Goal: Task Accomplishment & Management: Complete application form

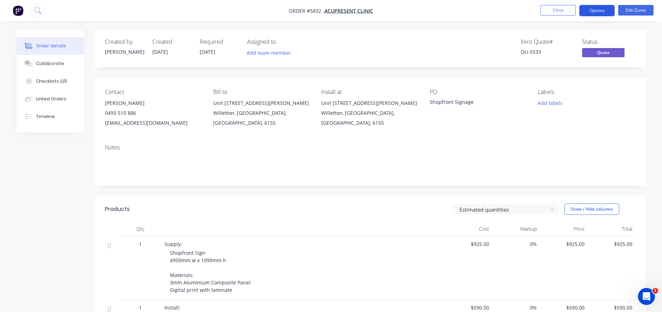
click at [598, 11] on button "Options" at bounding box center [596, 10] width 35 height 11
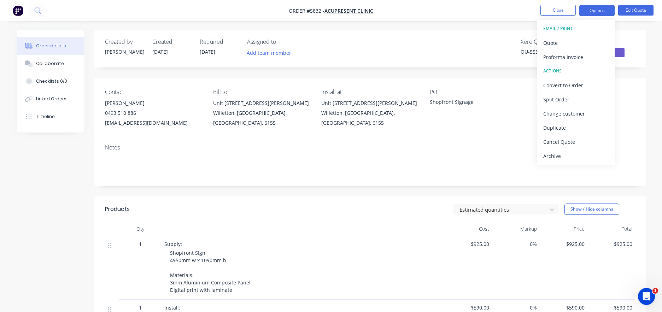
click at [495, 37] on div "Created by [PERSON_NAME] Created [DATE] Required [DATE] Assigned to Add team me…" at bounding box center [369, 48] width 551 height 37
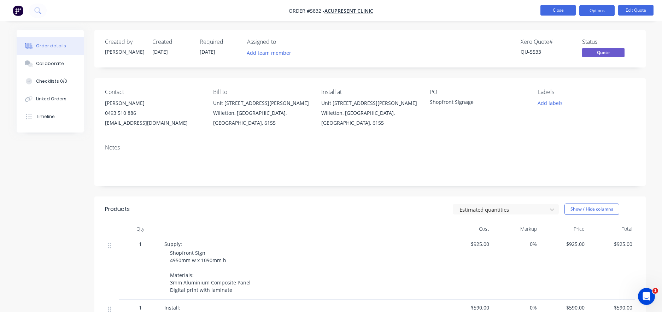
click at [548, 8] on button "Close" at bounding box center [557, 10] width 35 height 11
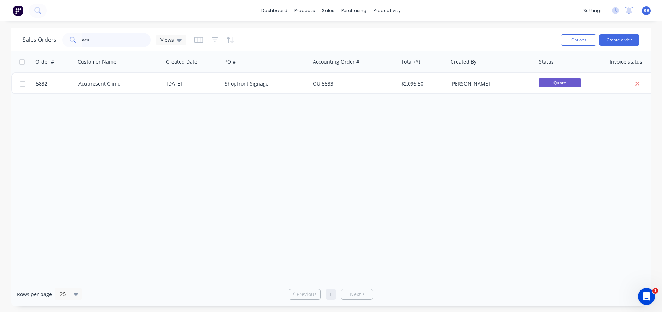
drag, startPoint x: 111, startPoint y: 40, endPoint x: 34, endPoint y: 36, distance: 76.8
click at [34, 36] on div "Sales Orders acu Views" at bounding box center [104, 40] width 163 height 14
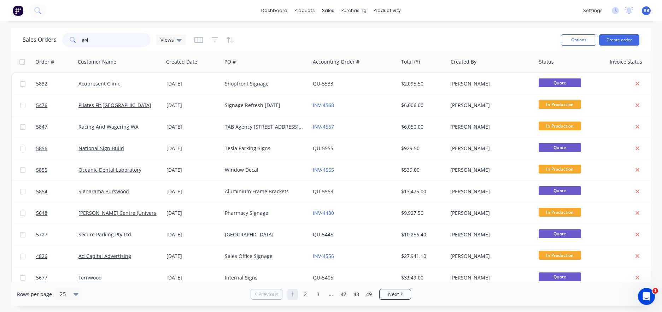
type input "gaja"
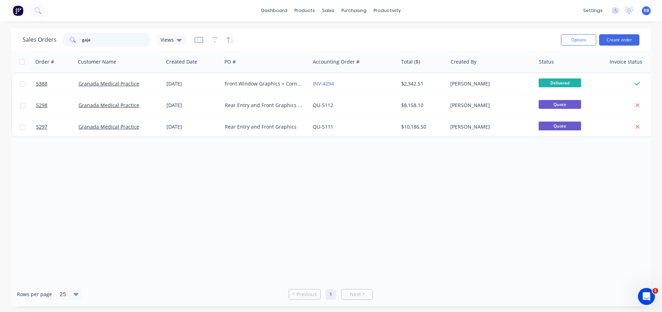
drag, startPoint x: 112, startPoint y: 39, endPoint x: 51, endPoint y: 39, distance: 61.5
click at [51, 39] on div "Sales Orders gaja Views" at bounding box center [104, 40] width 163 height 14
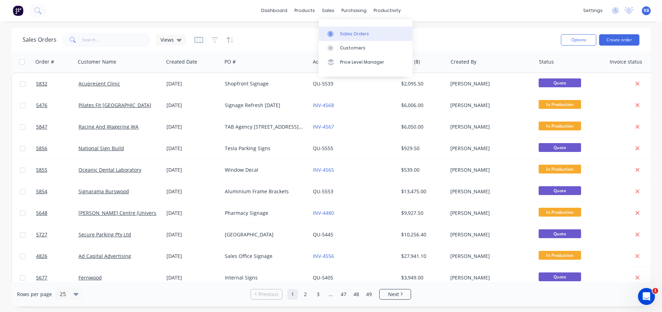
click at [336, 34] on div at bounding box center [332, 34] width 11 height 6
click at [617, 43] on button "Create order" at bounding box center [619, 39] width 40 height 11
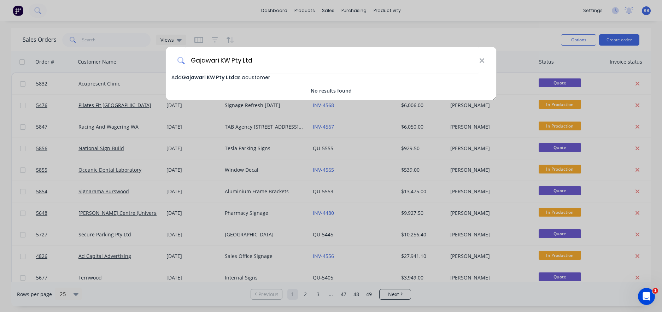
type input "Gajawari KW Pty Ltd"
click at [201, 76] on span "Gajawari KW Pty Ltd" at bounding box center [208, 77] width 53 height 7
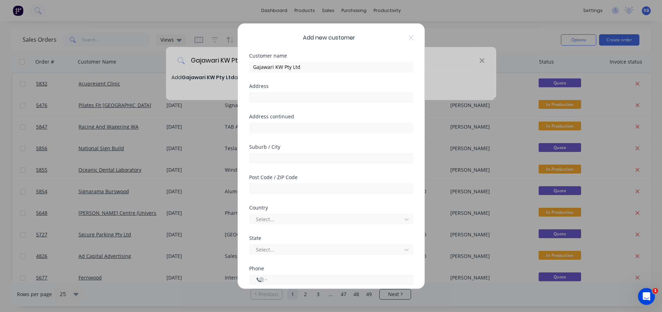
select select "AU"
type input "PO Box 719"
click at [259, 159] on input "Karatha" at bounding box center [331, 158] width 164 height 11
type input "Karratha"
type input "6714"
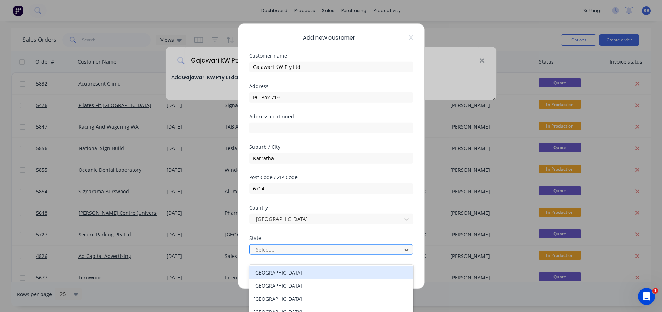
click at [263, 246] on div "Select..." at bounding box center [326, 249] width 141 height 7
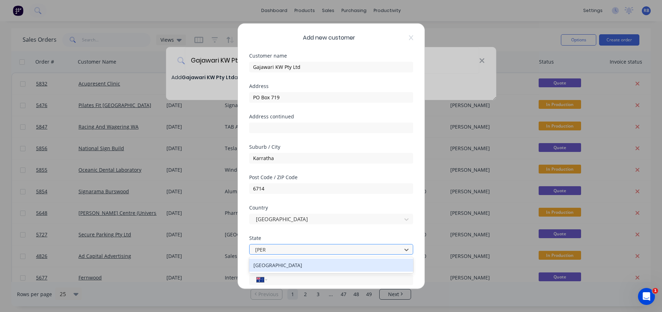
type input "[PERSON_NAME]"
click at [284, 274] on div "International [GEOGRAPHIC_DATA] [GEOGRAPHIC_DATA] [GEOGRAPHIC_DATA] [GEOGRAPHIC…" at bounding box center [331, 278] width 164 height 12
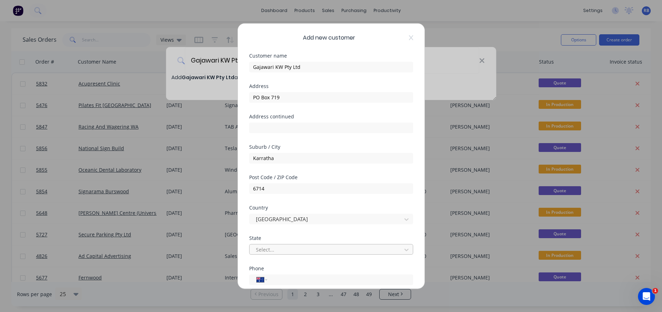
click at [269, 254] on div at bounding box center [326, 249] width 143 height 9
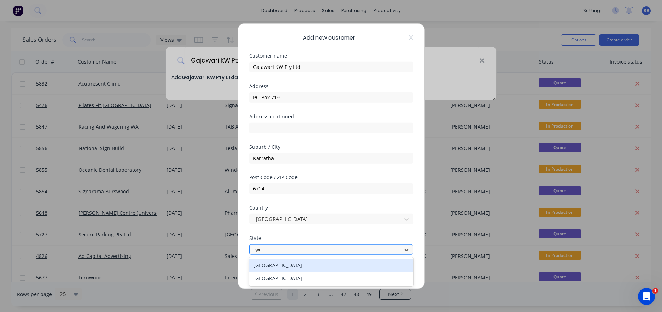
type input "[PERSON_NAME]"
click at [262, 264] on div "[GEOGRAPHIC_DATA]" at bounding box center [331, 265] width 164 height 13
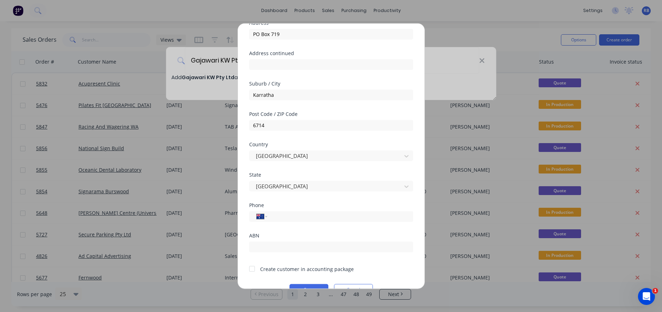
scroll to position [80, 0]
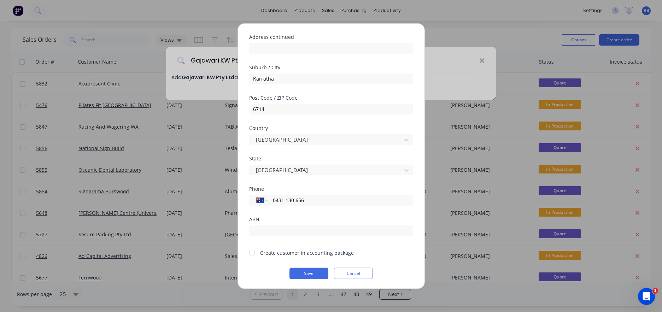
type input "0431 130 656"
click at [251, 251] on div at bounding box center [252, 253] width 14 height 14
click at [309, 272] on button "Save" at bounding box center [308, 273] width 39 height 11
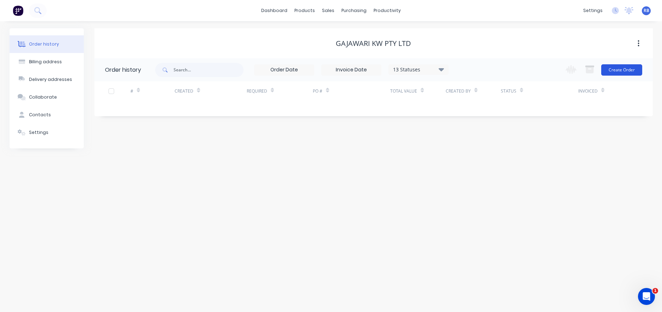
click at [629, 73] on button "Create Order" at bounding box center [621, 69] width 41 height 11
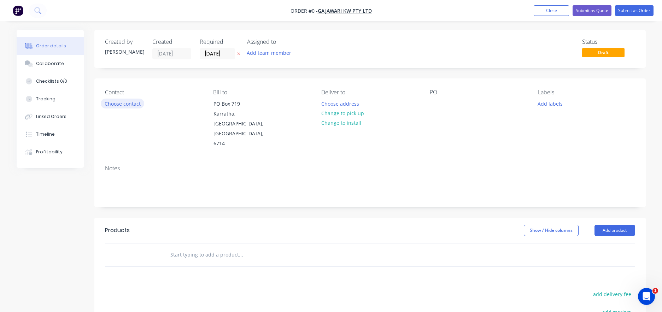
click at [121, 106] on button "Choose contact" at bounding box center [122, 104] width 43 height 10
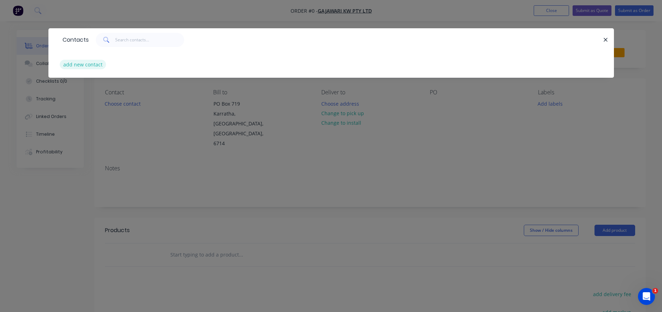
click at [85, 64] on button "add new contact" at bounding box center [83, 65] width 47 height 10
select select "AU"
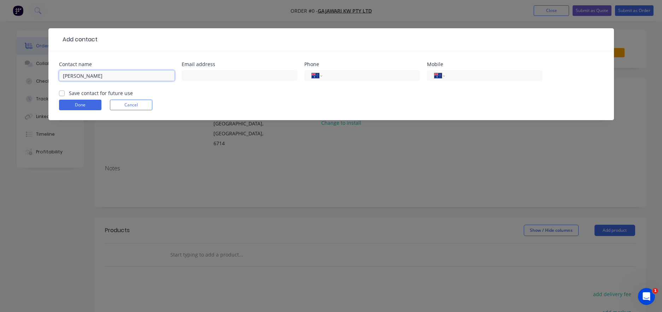
type input "[PERSON_NAME]"
click at [222, 76] on input "text" at bounding box center [240, 75] width 116 height 11
paste input "[PERSON_NAME][EMAIL_ADDRESS][DOMAIN_NAME]"
type input "[PERSON_NAME][EMAIL_ADDRESS][DOMAIN_NAME]"
click at [467, 75] on input "tel" at bounding box center [492, 76] width 85 height 8
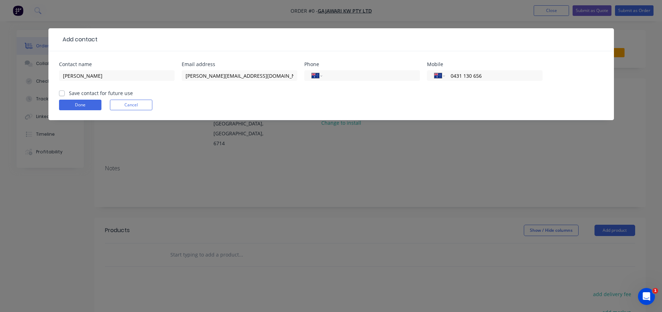
type input "0431 130 656"
click at [78, 94] on label "Save contact for future use" at bounding box center [101, 92] width 64 height 7
click at [65, 94] on input "Save contact for future use" at bounding box center [62, 92] width 6 height 7
checkbox input "true"
click at [72, 104] on button "Done" at bounding box center [80, 105] width 42 height 11
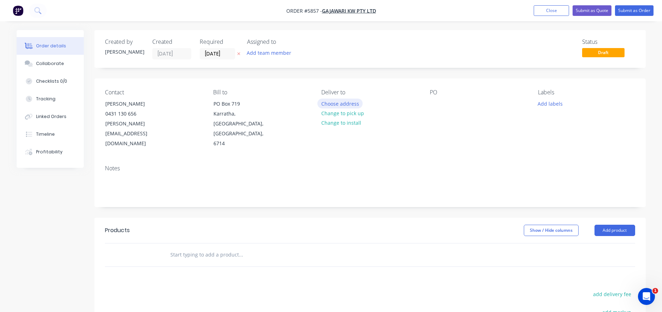
click at [338, 104] on button "Choose address" at bounding box center [339, 104] width 45 height 10
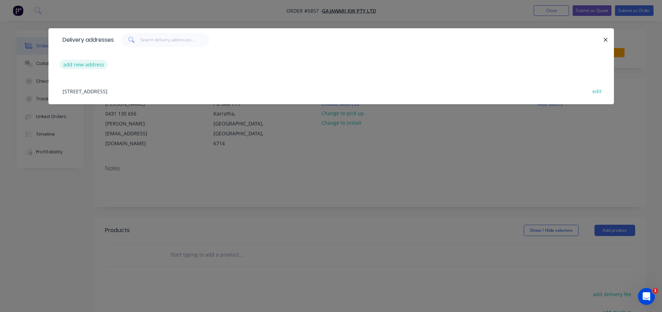
click at [80, 63] on button "add new address" at bounding box center [84, 65] width 48 height 10
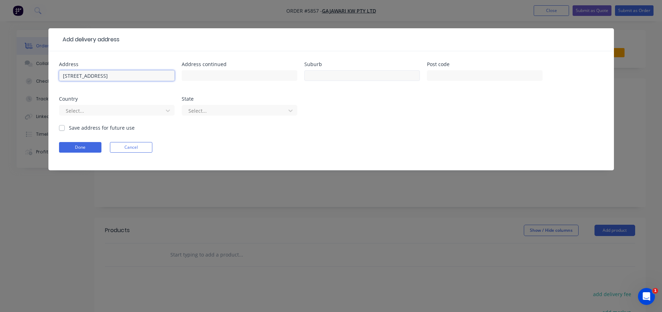
type input "[STREET_ADDRESS]"
type input "[PERSON_NAME]"
type input "6753"
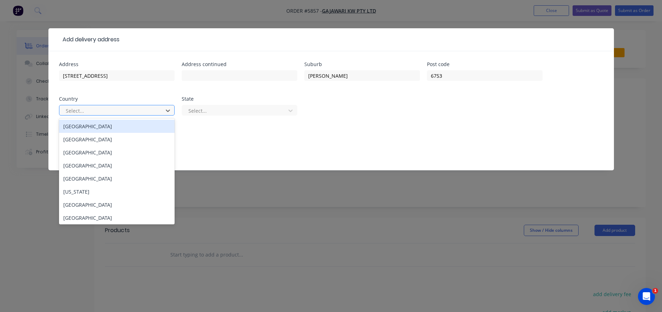
click at [74, 111] on div "Select..." at bounding box center [112, 110] width 93 height 7
type input "aus"
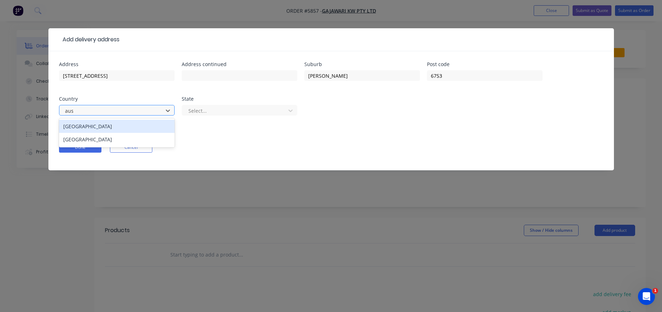
click at [83, 127] on div "[GEOGRAPHIC_DATA]" at bounding box center [117, 126] width 116 height 13
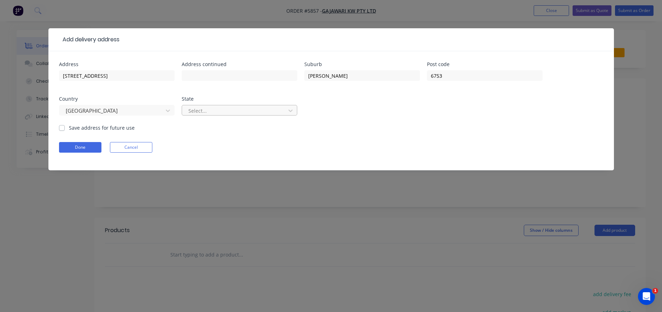
click at [216, 109] on div at bounding box center [235, 110] width 94 height 9
type input "[PERSON_NAME]"
click at [213, 127] on div "[GEOGRAPHIC_DATA]" at bounding box center [240, 126] width 116 height 13
click at [105, 123] on div "[GEOGRAPHIC_DATA]" at bounding box center [117, 113] width 116 height 21
click at [96, 125] on label "Save address for future use" at bounding box center [102, 127] width 66 height 7
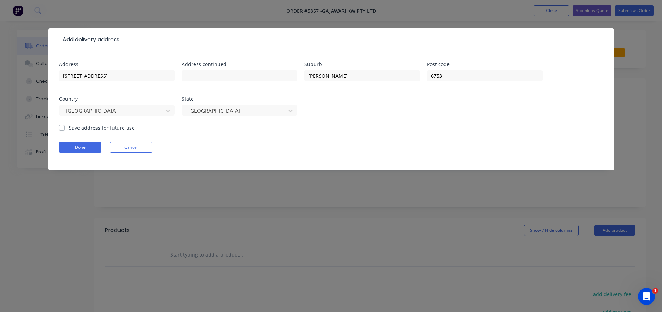
click at [65, 125] on input "Save address for future use" at bounding box center [62, 127] width 6 height 7
checkbox input "true"
click at [78, 148] on button "Done" at bounding box center [80, 147] width 42 height 11
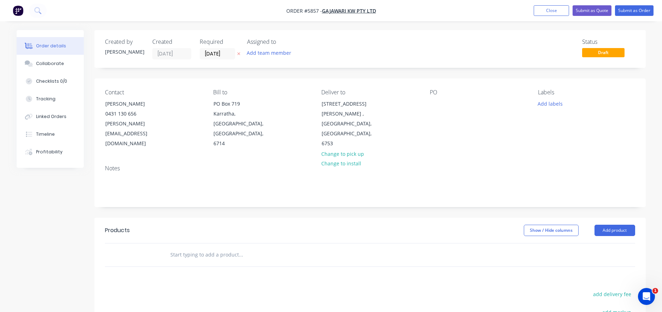
scroll to position [40, 0]
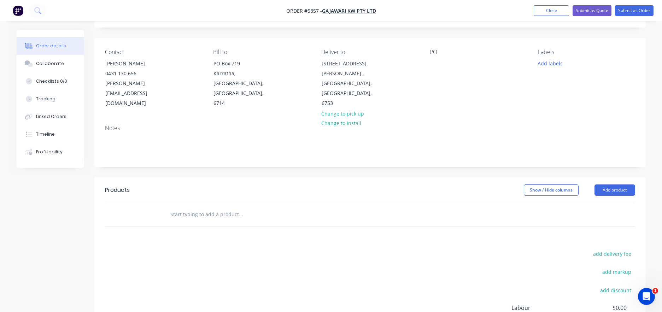
click at [198, 207] on input "text" at bounding box center [240, 214] width 141 height 14
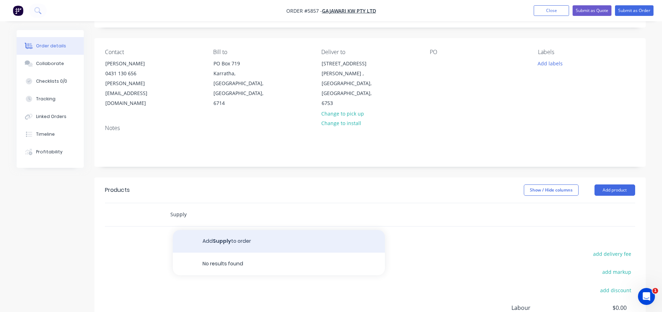
type input "Supply"
click at [217, 230] on button "Add Supply to order" at bounding box center [279, 241] width 212 height 23
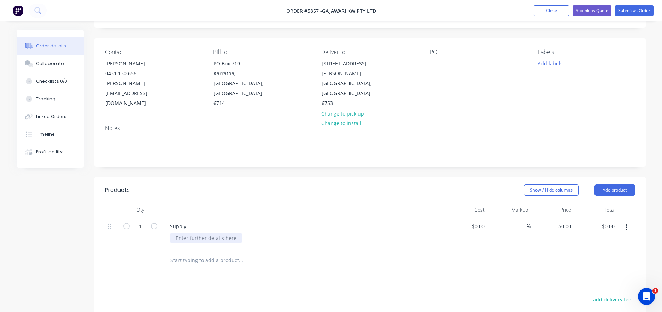
click at [192, 233] on div at bounding box center [206, 238] width 72 height 10
drag, startPoint x: 146, startPoint y: 207, endPoint x: 122, endPoint y: 205, distance: 23.8
click at [122, 221] on form "1" at bounding box center [140, 226] width 37 height 11
type input "8"
click at [198, 233] on div "Plasticise Frames" at bounding box center [196, 238] width 52 height 10
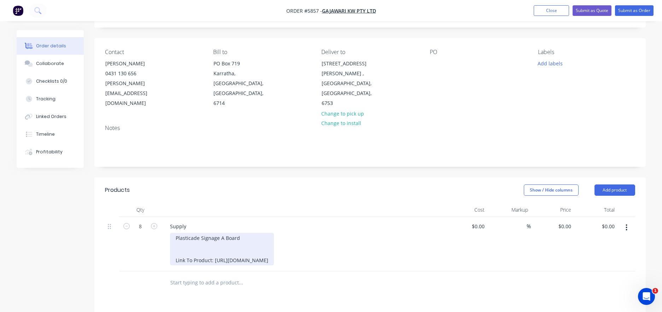
click at [219, 233] on div "Plasticade Signage A Board Link To Product: [URL][DOMAIN_NAME]" at bounding box center [222, 249] width 104 height 33
click at [204, 233] on div "Plasticade Signage A Board $258.00 Link To Product: [URL][DOMAIN_NAME]" at bounding box center [222, 249] width 104 height 33
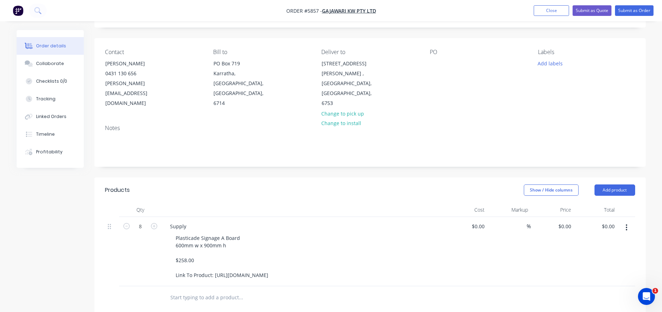
click at [174, 291] on input "text" at bounding box center [240, 298] width 141 height 14
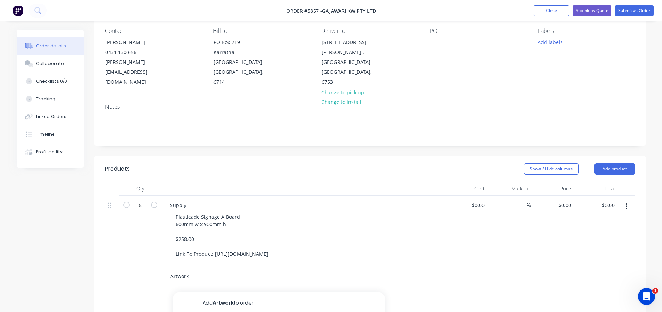
scroll to position [70, 0]
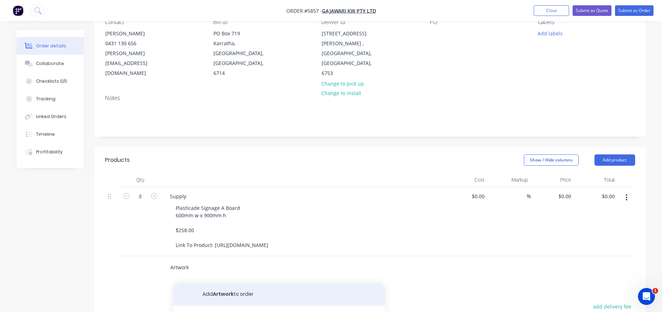
type input "Artwork"
click at [216, 283] on button "Add Artwork to order" at bounding box center [279, 294] width 212 height 23
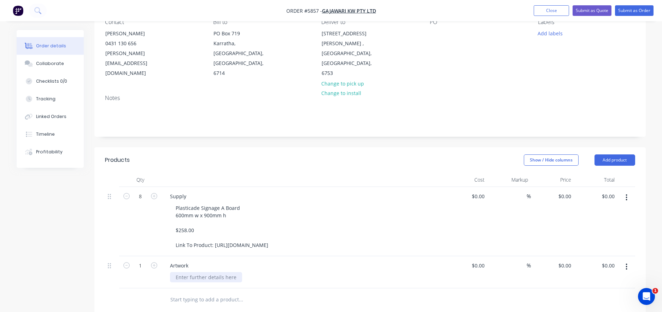
click at [186, 272] on div at bounding box center [206, 277] width 72 height 10
click at [480, 260] on input at bounding box center [483, 265] width 8 height 10
type input "$120.00"
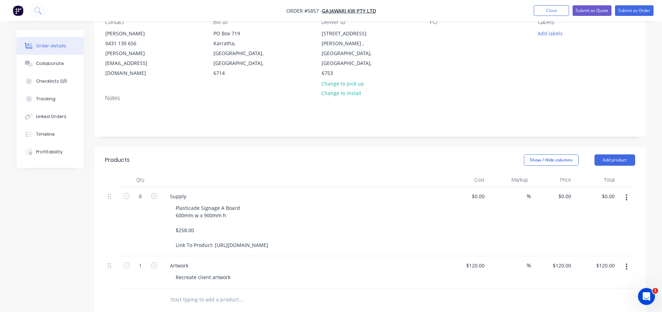
click at [431, 272] on div "Recreate client artwork" at bounding box center [305, 277] width 271 height 10
click at [231, 272] on div "Recreate client artwork" at bounding box center [203, 277] width 66 height 10
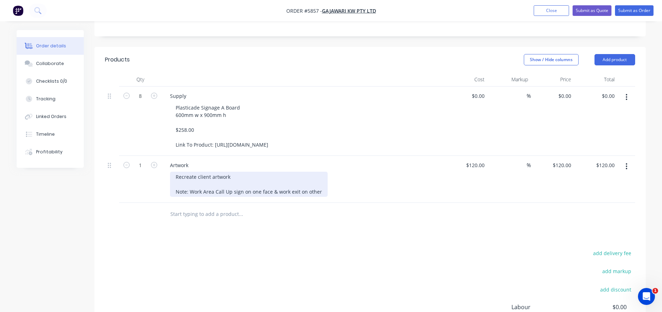
scroll to position [192, 0]
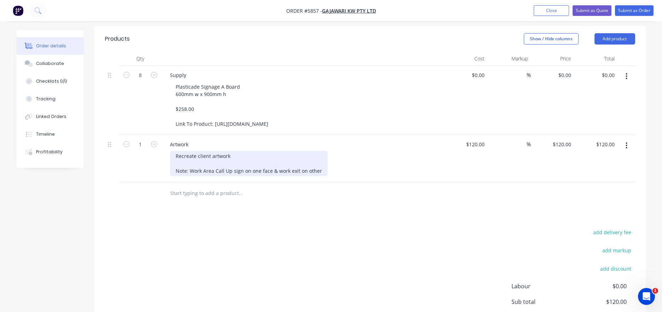
click at [235, 151] on div "Recreate client artwork Note: Work Area Call Up sign on one face & work exit on…" at bounding box center [249, 163] width 158 height 25
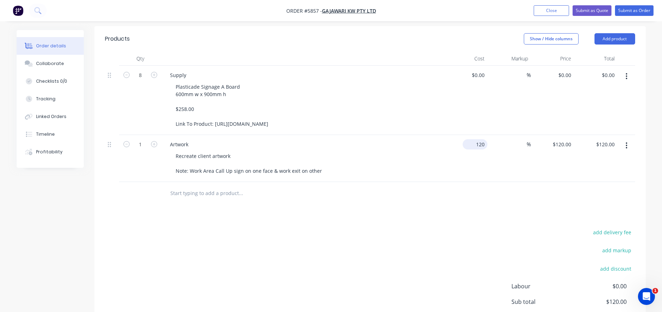
click at [481, 139] on input "120" at bounding box center [476, 144] width 22 height 10
type input "$140.00"
click at [388, 156] on div "Artwork Recreate client artwork Note: Work Area Call Up sign on one face & work…" at bounding box center [303, 158] width 283 height 47
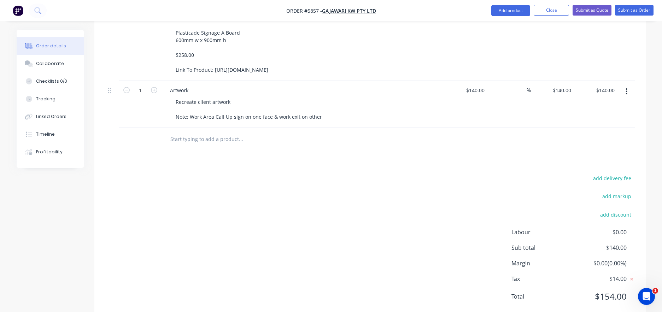
scroll to position [119, 0]
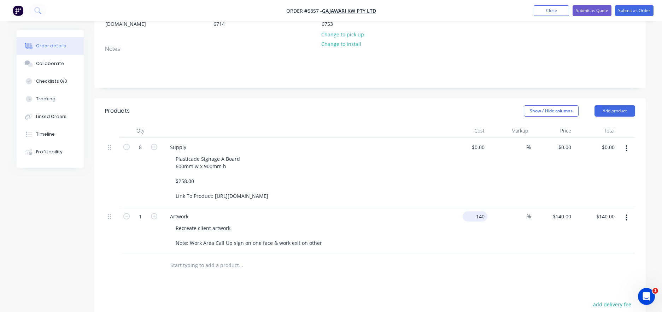
click at [476, 211] on input "140" at bounding box center [476, 216] width 22 height 10
type input "$120.00"
click at [427, 223] on div "Recreate client artwork Note: Work Area Call Up sign on one face & work exit on…" at bounding box center [305, 235] width 271 height 25
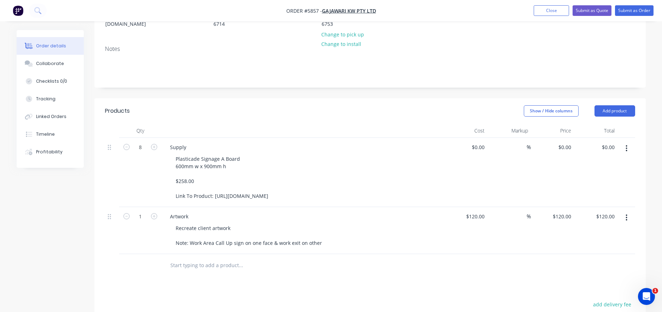
click at [220, 258] on input "text" at bounding box center [240, 265] width 141 height 14
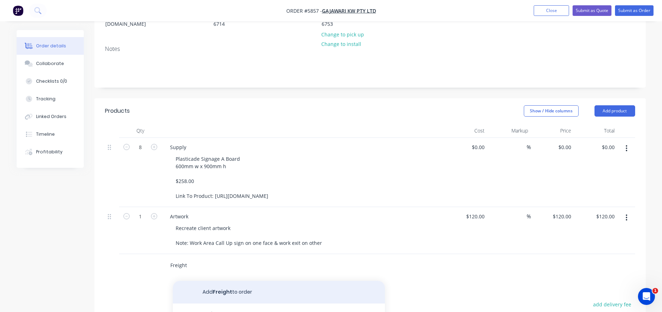
type input "Freight"
click at [216, 281] on button "Add Freight to order" at bounding box center [279, 292] width 212 height 23
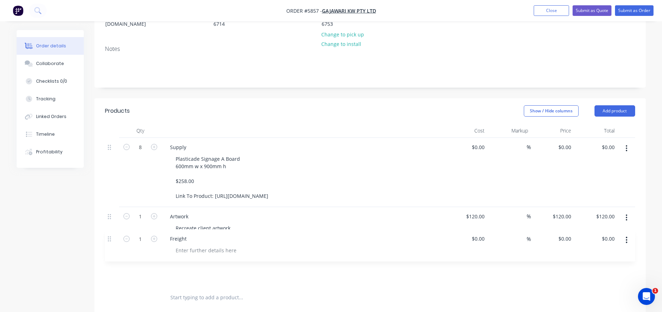
scroll to position [121, 0]
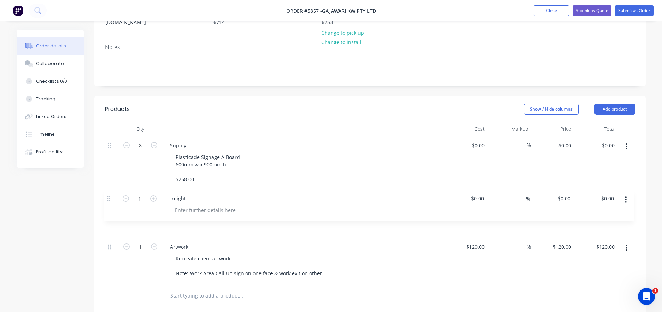
drag, startPoint x: 108, startPoint y: 244, endPoint x: 107, endPoint y: 180, distance: 64.3
click at [107, 180] on div "8 Supply Plasticade Signage A Board 600mm w x 900mm h $258.00 Link To Product: …" at bounding box center [370, 210] width 530 height 148
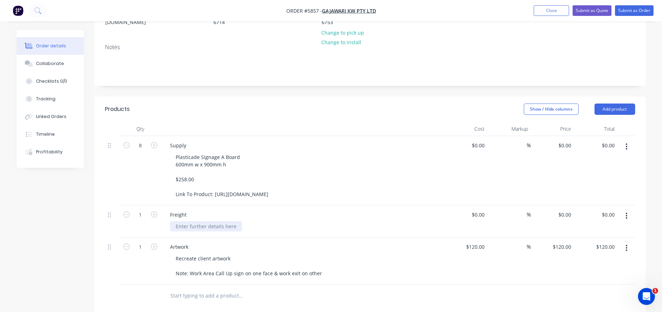
click at [189, 221] on div at bounding box center [206, 226] width 72 height 10
click at [222, 221] on div "Freight signage to [PERSON_NAME]" at bounding box center [217, 226] width 95 height 10
click at [241, 221] on div "Freight signage to [PERSON_NAME]" at bounding box center [217, 226] width 95 height 10
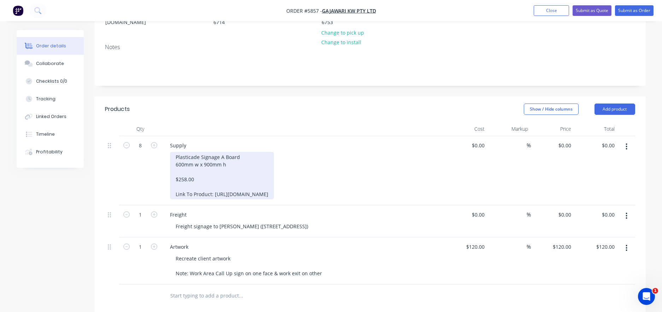
click at [214, 161] on div "Plasticade Signage A Board 600mm w x 900mm h $258.00 Link To Product: [URL][DOM…" at bounding box center [222, 175] width 104 height 47
click at [199, 152] on div "Plasticade Signage A Board 600mm w x 900mm h $258.00 Link To Product: [URL][DOM…" at bounding box center [222, 175] width 104 height 47
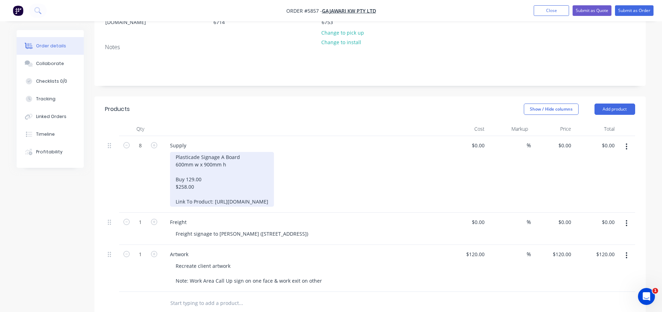
click at [212, 168] on div "Plasticade Signage A Board 600mm w x 900mm h Buy 129.00 $258.00 Link To Product…" at bounding box center [222, 179] width 104 height 55
click at [202, 183] on div "Plasticade Signage A Board 600mm w x 900mm h Buy 129.00 $258.00 Link To Product…" at bounding box center [222, 179] width 104 height 55
click at [175, 182] on div "Plasticade Signage A Board 600mm w x 900mm h Buy 129.00 $258.00 Link To Product…" at bounding box center [222, 179] width 104 height 55
click at [218, 180] on div "Plasticade Signage A Board 600mm w x 900mm h Buy 129.00 sell $258.00 Link To Pr…" at bounding box center [222, 179] width 104 height 55
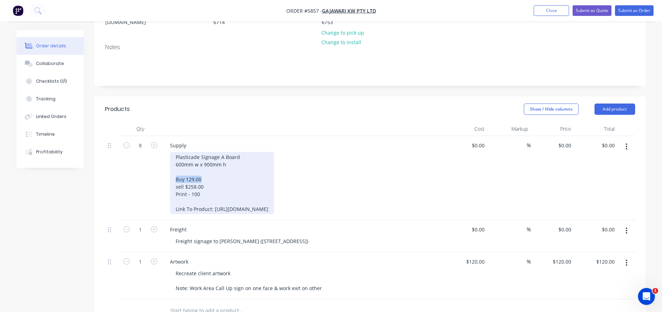
drag, startPoint x: 176, startPoint y: 167, endPoint x: 204, endPoint y: 167, distance: 27.9
click at [203, 167] on div "Plasticade Signage A Board 600mm w x 900mm h Buy 129.00 sell $258.00 Print - 10…" at bounding box center [222, 183] width 104 height 62
click at [205, 182] on div "Plasticade Signage A Board 600mm w x 900mm h Buy 129.00 sell $258.00 Print - 10…" at bounding box center [222, 183] width 104 height 62
click at [204, 189] on div "Plasticade Signage A Board 600mm w x 900mm h Buy 129.00 sell $258.00 Print - 10…" at bounding box center [222, 183] width 104 height 62
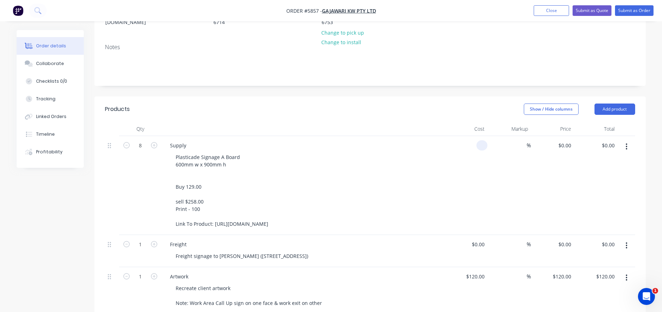
click at [478, 140] on div at bounding box center [481, 145] width 11 height 10
type input "$380.00"
type input "$3,040.00"
click at [430, 136] on div "Supply Plasticade Signage A Board 600mm w x 900mm h Buy 129.00 sell $258.00 Pri…" at bounding box center [303, 185] width 283 height 99
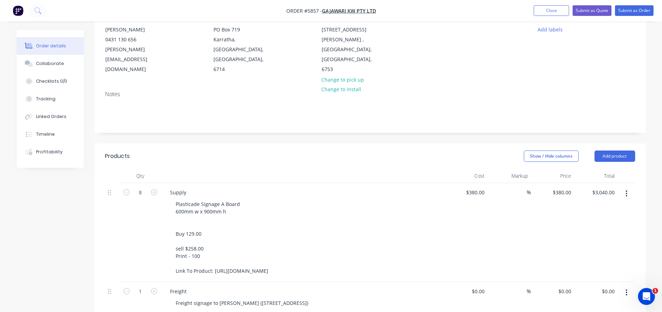
scroll to position [75, 0]
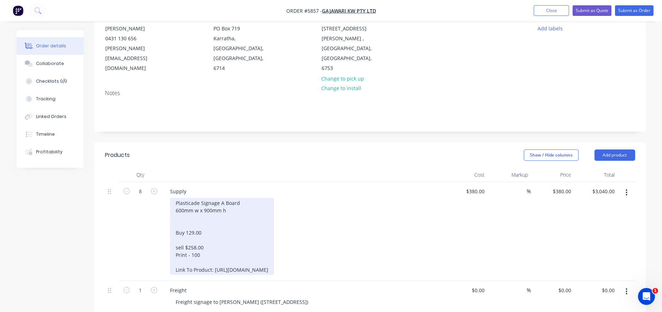
click at [233, 198] on div "Plasticade Signage A Board 600mm w x 900mm h Buy 129.00 sell $258.00 Print - 10…" at bounding box center [222, 236] width 104 height 77
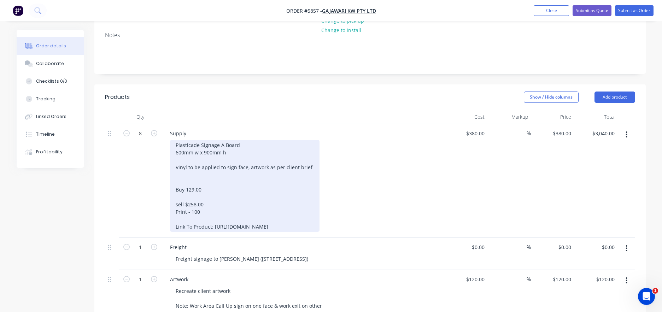
scroll to position [137, 0]
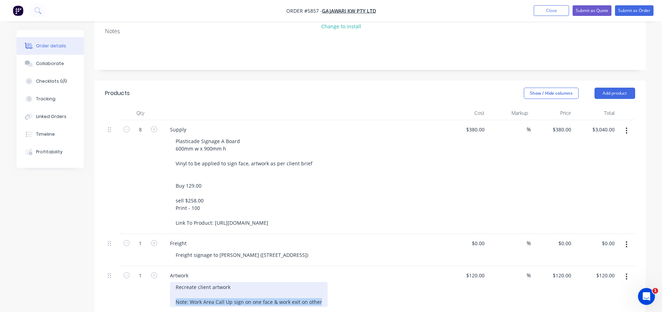
drag, startPoint x: 322, startPoint y: 283, endPoint x: 170, endPoint y: 284, distance: 151.6
click at [170, 284] on div "Recreate client artwork Note: Work Area Call Up sign on one face & work exit on…" at bounding box center [249, 294] width 158 height 25
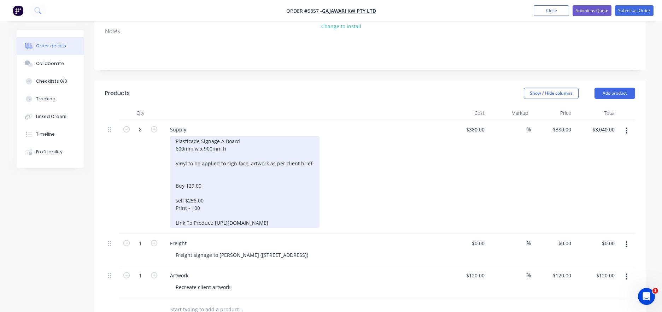
click at [248, 144] on div "Plasticade Signage A Board 600mm w x 900mm h Vinyl to be applied to sign face, …" at bounding box center [245, 182] width 150 height 92
drag, startPoint x: 312, startPoint y: 146, endPoint x: 247, endPoint y: 145, distance: 64.3
click at [247, 145] on div "Plasticade Signage A Board 600mm w x 900mm h Vinyl to be applied to sign face, …" at bounding box center [245, 182] width 150 height 92
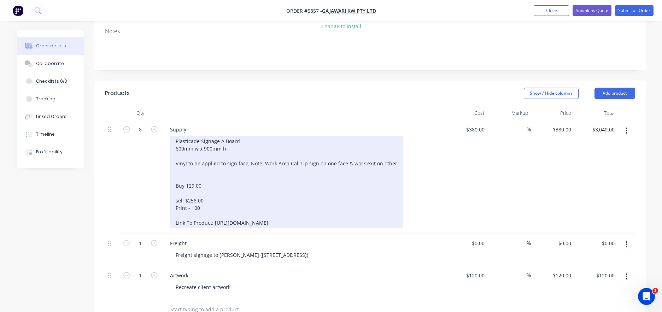
click at [248, 143] on div "Plasticade Signage A Board 600mm w x 900mm h Vinyl to be applied to sign face, …" at bounding box center [286, 182] width 233 height 92
drag, startPoint x: 262, startPoint y: 144, endPoint x: 244, endPoint y: 144, distance: 18.0
click at [244, 144] on div "Plasticade Signage A Board 600mm w x 900mm h Vinyl to be applied to sign face, …" at bounding box center [286, 182] width 233 height 92
click at [376, 145] on div "Plasticade Signage A Board 600mm w x 900mm h Vinyl to be applied to sign face (…" at bounding box center [279, 182] width 219 height 92
click at [203, 188] on div "Plasticade Signage A Board 600mm w x 900mm h Vinyl to be applied to sign face (…" at bounding box center [280, 182] width 221 height 92
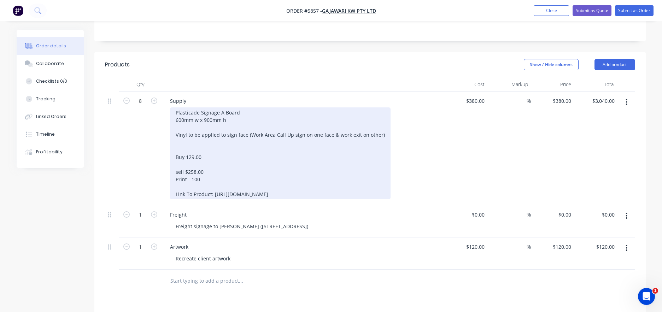
scroll to position [166, 0]
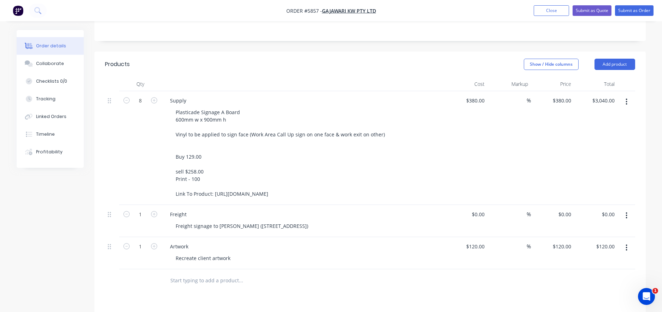
click at [193, 209] on div "Freight" at bounding box center [302, 214] width 277 height 10
click at [189, 209] on div "Freight" at bounding box center [178, 214] width 28 height 10
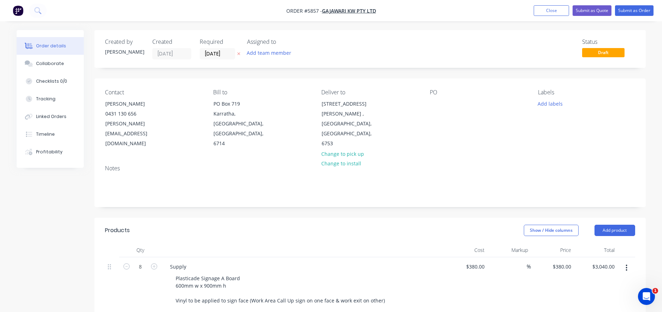
scroll to position [0, 0]
click at [591, 11] on button "Submit as Quote" at bounding box center [592, 10] width 39 height 11
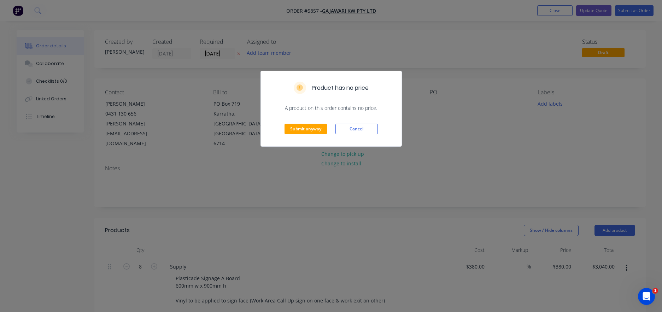
click at [313, 122] on div "Submit anyway Cancel" at bounding box center [331, 129] width 141 height 35
click at [309, 130] on button "Submit anyway" at bounding box center [306, 129] width 42 height 11
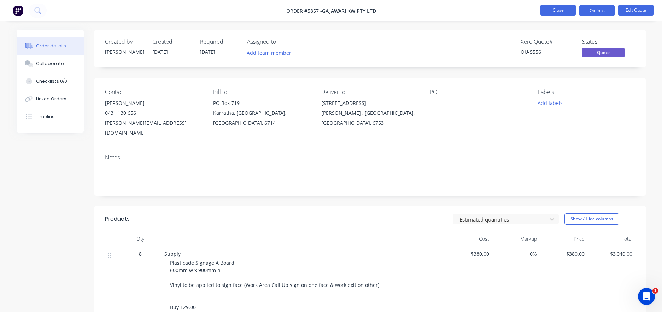
click at [555, 12] on button "Close" at bounding box center [557, 10] width 35 height 11
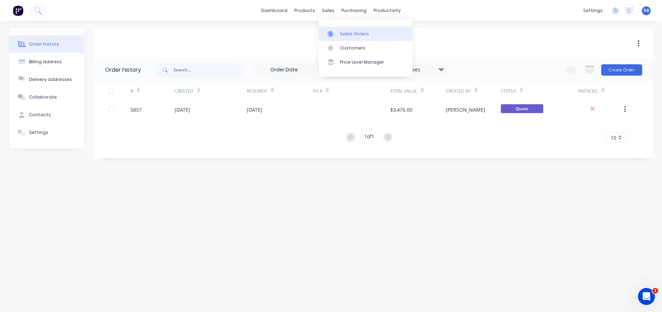
click at [353, 37] on div "Sales Orders" at bounding box center [354, 34] width 29 height 6
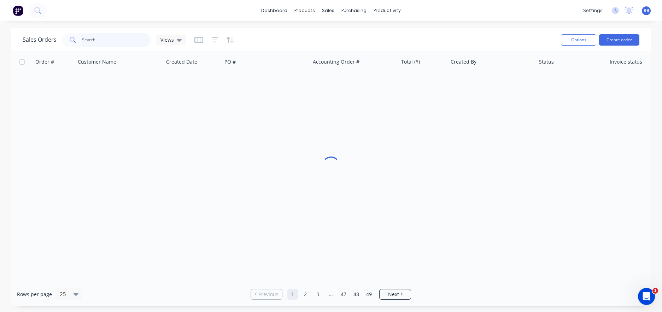
click at [96, 41] on input "text" at bounding box center [116, 40] width 69 height 14
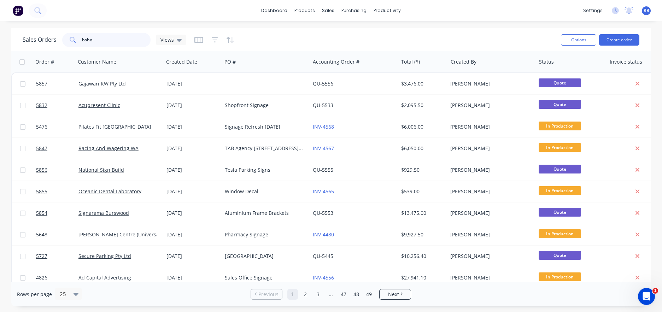
type input "boho"
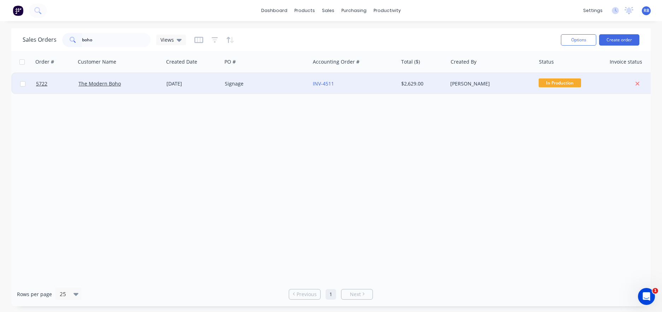
click at [257, 83] on div "Signage" at bounding box center [264, 83] width 78 height 7
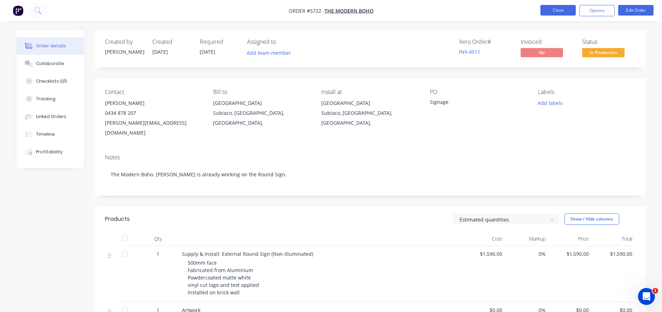
click at [551, 11] on button "Close" at bounding box center [557, 10] width 35 height 11
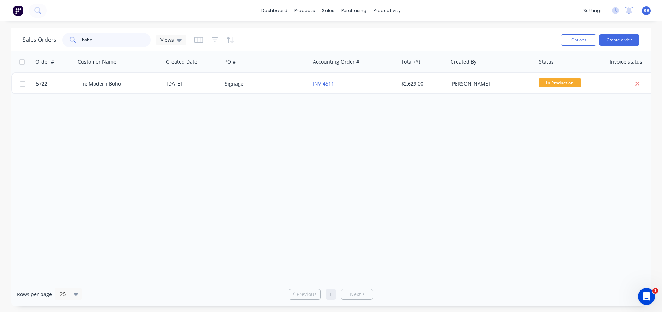
drag, startPoint x: 104, startPoint y: 42, endPoint x: 47, endPoint y: 37, distance: 57.9
click at [53, 37] on div "Sales Orders boho Views" at bounding box center [104, 40] width 163 height 14
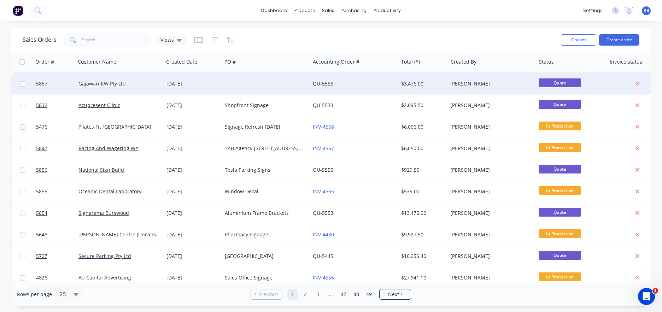
click at [235, 80] on div at bounding box center [266, 83] width 88 height 21
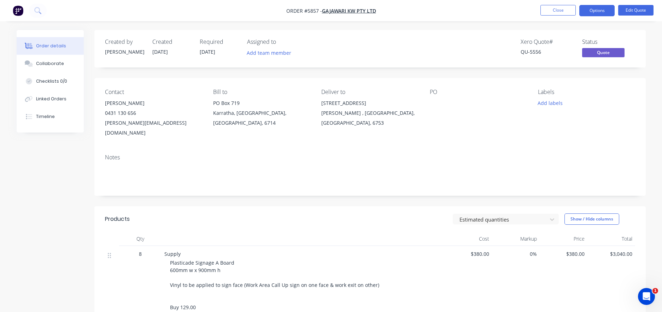
click at [436, 105] on div at bounding box center [474, 103] width 88 height 10
click at [631, 10] on button "Edit Quote" at bounding box center [635, 10] width 35 height 11
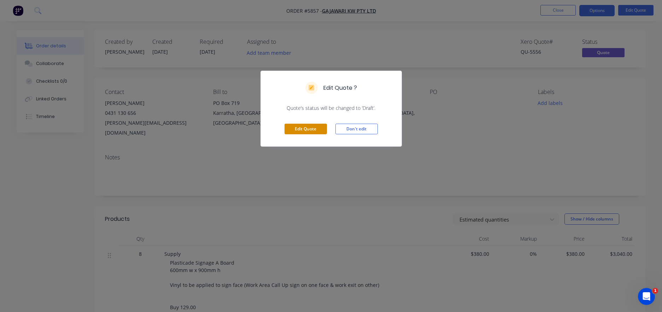
click at [301, 129] on button "Edit Quote" at bounding box center [306, 129] width 42 height 11
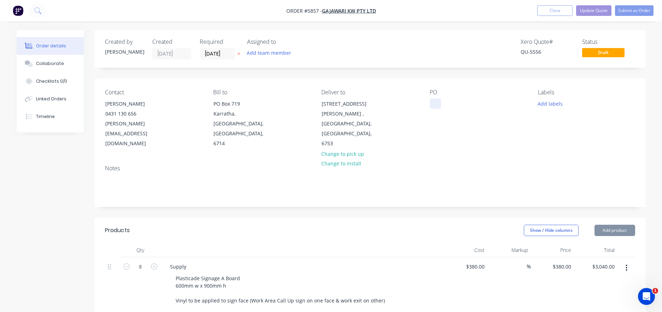
click at [434, 102] on div at bounding box center [435, 104] width 11 height 10
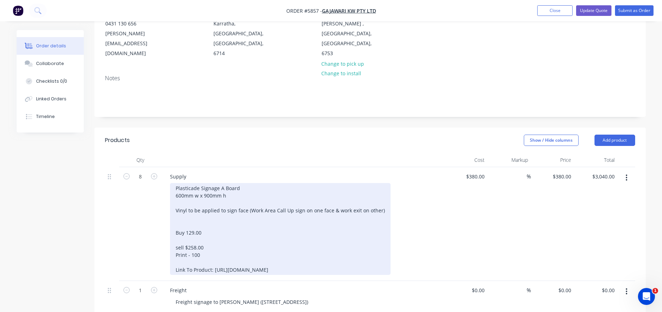
scroll to position [91, 0]
click at [210, 234] on div "Plasticade Signage A Board 600mm w x 900mm h Vinyl to be applied to sign face (…" at bounding box center [280, 228] width 221 height 92
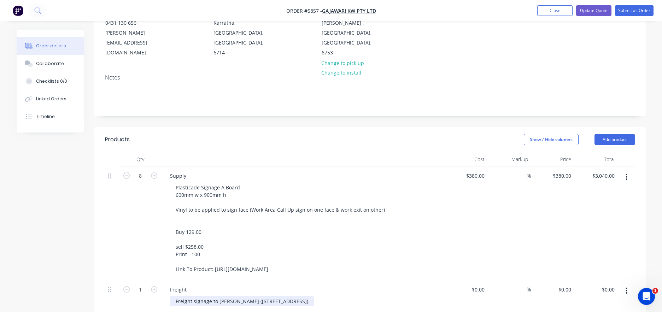
click at [229, 296] on div "Freight signage to [PERSON_NAME] ([STREET_ADDRESS])" at bounding box center [242, 301] width 144 height 10
click at [314, 296] on div "Freight signage to [PERSON_NAME] ([STREET_ADDRESS])" at bounding box center [242, 301] width 144 height 10
click at [475, 280] on div "0 0" at bounding box center [465, 300] width 43 height 40
drag, startPoint x: 484, startPoint y: 270, endPoint x: 461, endPoint y: 268, distance: 23.1
click at [464, 280] on div "485 485" at bounding box center [465, 300] width 43 height 40
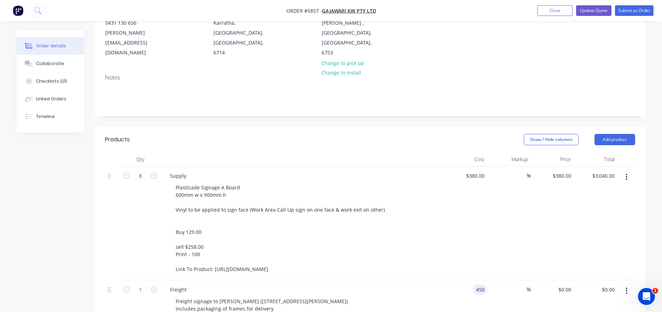
type input "$450.00"
click at [411, 285] on div "Freight" at bounding box center [302, 290] width 277 height 10
click at [412, 230] on div "Plasticade Signage A Board 600mm w x 900mm h Vinyl to be applied to sign face (…" at bounding box center [305, 228] width 271 height 92
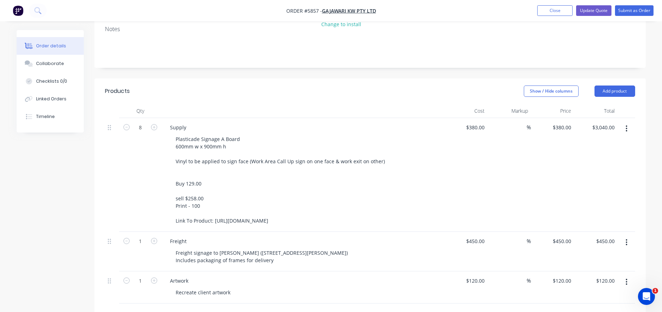
scroll to position [140, 0]
click at [211, 287] on div "Recreate client artwork" at bounding box center [203, 292] width 66 height 10
click at [229, 287] on div "Recreate client artwork" at bounding box center [203, 292] width 66 height 10
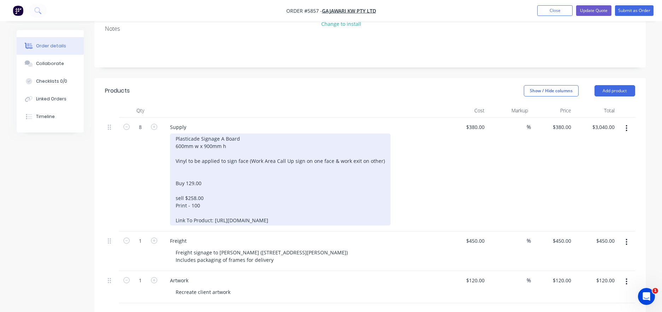
click at [207, 165] on div "Plasticade Signage A Board 600mm w x 900mm h Vinyl to be applied to sign face (…" at bounding box center [280, 180] width 221 height 92
click at [209, 180] on div "Plasticade Signage A Board 600mm w x 900mm h Vinyl to be applied to sign face (…" at bounding box center [280, 180] width 221 height 92
click at [350, 202] on div "Plasticade Signage A Board 600mm w x 900mm h Vinyl to be applied to sign face (…" at bounding box center [280, 180] width 221 height 92
drag, startPoint x: 179, startPoint y: 193, endPoint x: 172, endPoint y: 150, distance: 43.3
click at [172, 150] on div "Plasticade Signage A Board 600mm w x 900mm h Vinyl to be applied to sign face (…" at bounding box center [280, 180] width 221 height 92
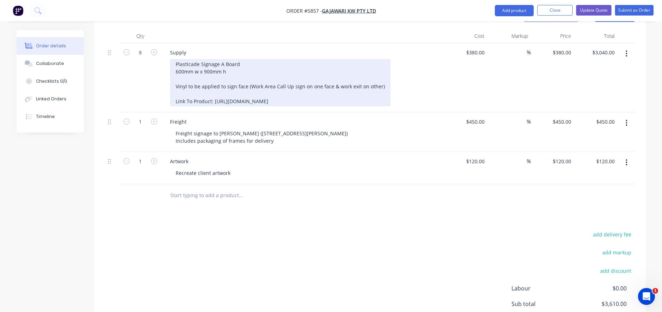
scroll to position [215, 0]
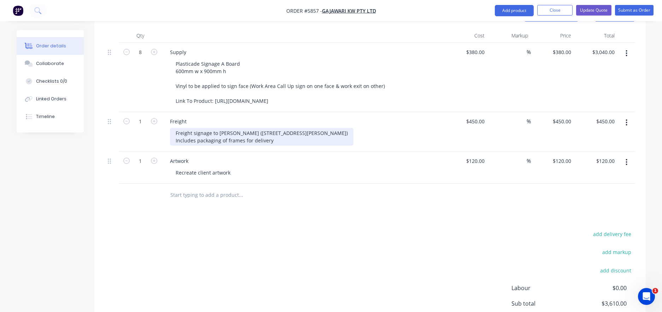
click at [253, 128] on div "Freight signage to [PERSON_NAME] ([STREET_ADDRESS][PERSON_NAME]) Includes packa…" at bounding box center [261, 137] width 183 height 18
drag, startPoint x: 316, startPoint y: 113, endPoint x: 240, endPoint y: 113, distance: 76.3
click at [240, 128] on div "Freight signage to [PERSON_NAME] ([STREET_ADDRESS][PERSON_NAME]) Includes packa…" at bounding box center [261, 137] width 183 height 18
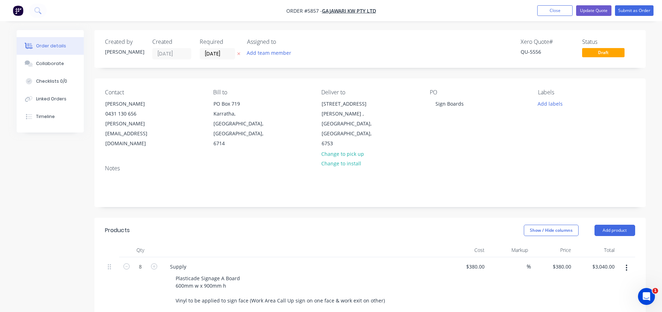
scroll to position [0, 0]
click at [596, 11] on button "Update Quote" at bounding box center [593, 10] width 35 height 11
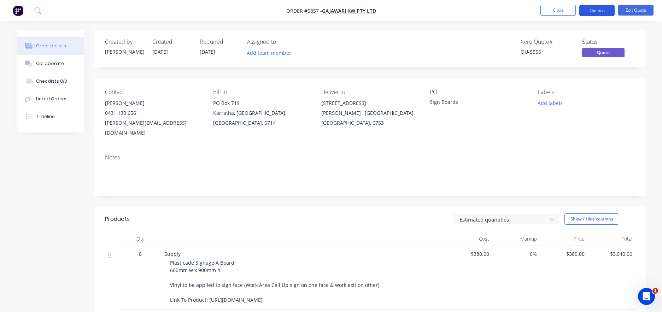
click at [593, 12] on button "Options" at bounding box center [596, 10] width 35 height 11
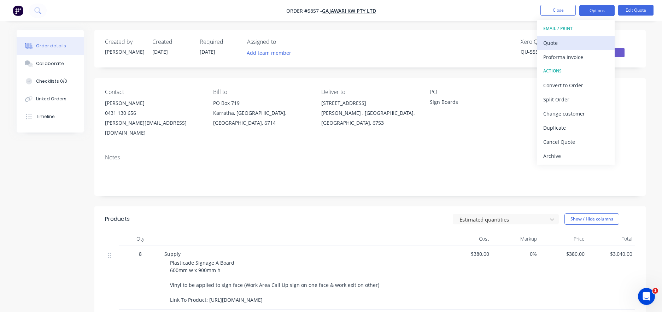
click at [557, 40] on div "Quote" at bounding box center [575, 43] width 65 height 10
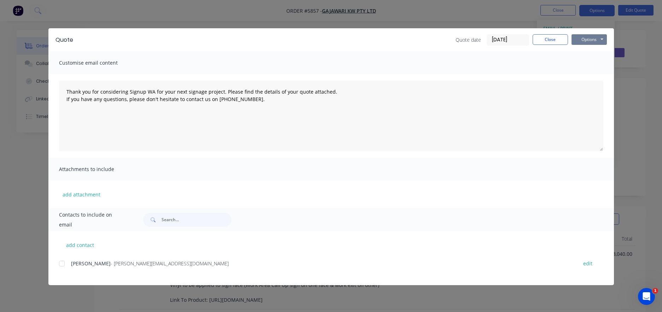
click at [587, 40] on button "Options" at bounding box center [588, 39] width 35 height 11
click at [590, 60] on button "Print" at bounding box center [593, 64] width 45 height 12
click at [588, 42] on button "Options" at bounding box center [588, 39] width 35 height 11
click at [596, 61] on button "Print" at bounding box center [593, 64] width 45 height 12
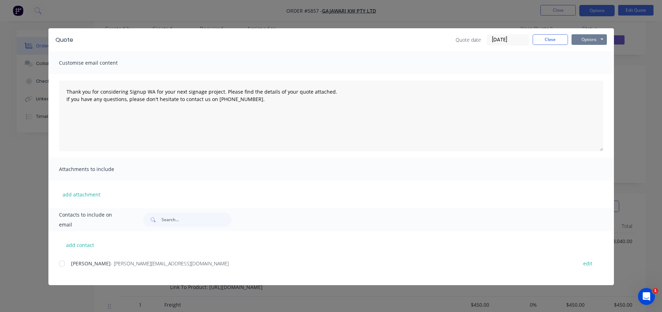
click at [593, 40] on button "Options" at bounding box center [588, 39] width 35 height 11
click at [589, 64] on button "Print" at bounding box center [593, 64] width 45 height 12
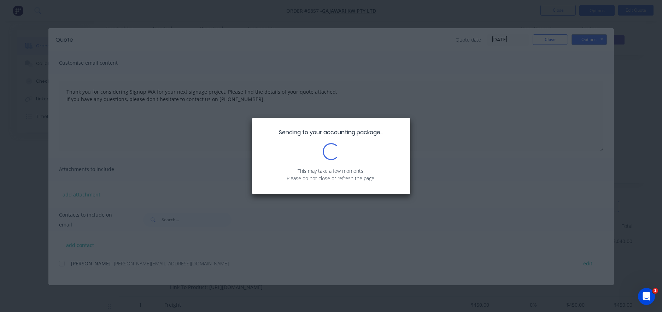
type textarea "Thank you for considering Signup WA for your next signage project. Please find …"
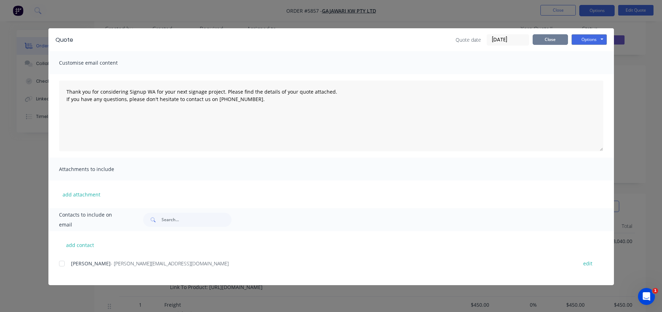
click at [554, 40] on button "Close" at bounding box center [550, 39] width 35 height 11
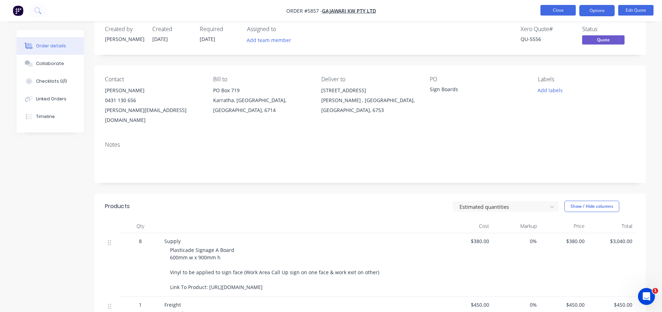
click at [556, 13] on button "Close" at bounding box center [557, 10] width 35 height 11
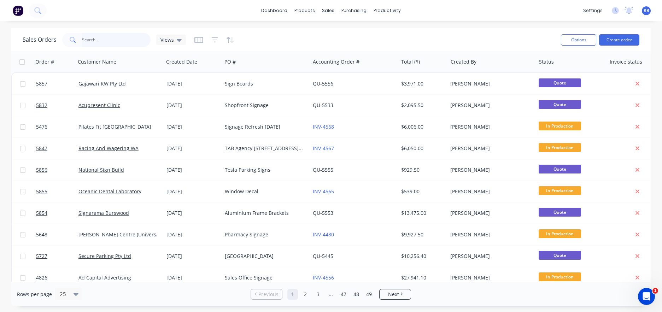
click at [105, 42] on input "text" at bounding box center [116, 40] width 69 height 14
click at [366, 38] on link "Sales Orders" at bounding box center [366, 34] width 94 height 14
click at [355, 38] on link "Sales Orders" at bounding box center [366, 34] width 94 height 14
click at [112, 41] on input "text" at bounding box center [116, 40] width 69 height 14
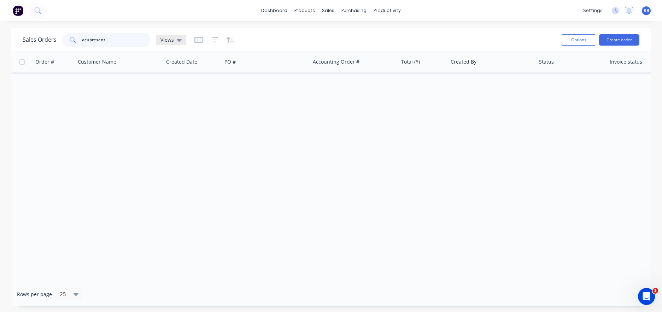
type input "acupresent"
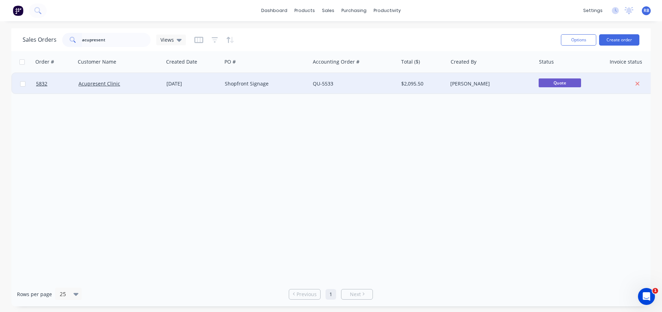
click at [207, 85] on div "[DATE]" at bounding box center [192, 83] width 53 height 7
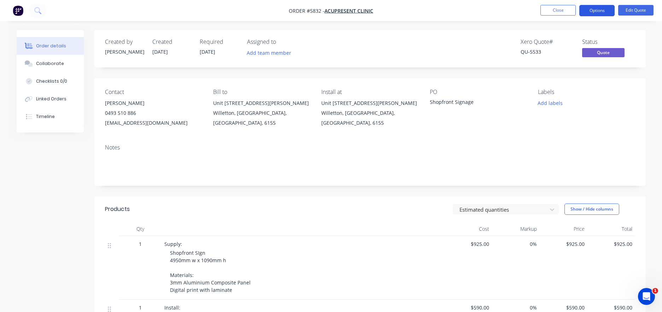
click at [606, 8] on button "Options" at bounding box center [596, 10] width 35 height 11
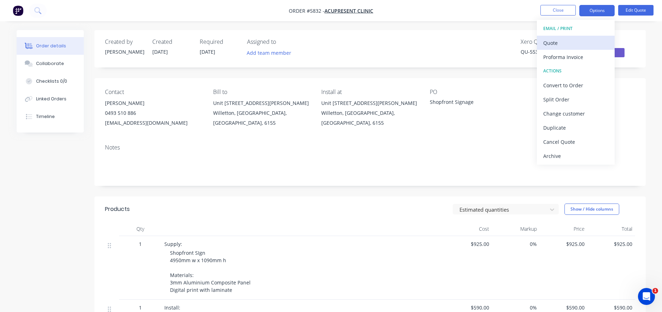
click at [569, 41] on div "Quote" at bounding box center [575, 43] width 65 height 10
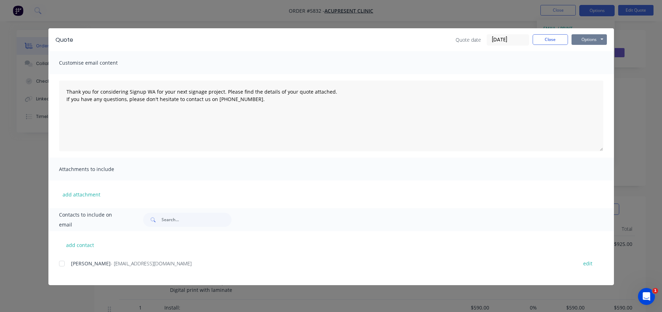
click at [582, 40] on button "Options" at bounding box center [588, 39] width 35 height 11
click at [589, 61] on button "Print" at bounding box center [593, 64] width 45 height 12
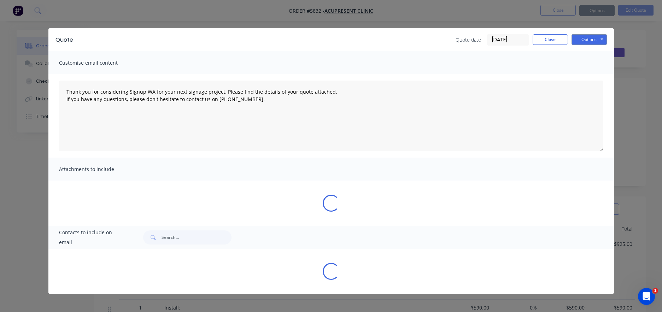
type textarea "Thank you for considering Signup WA for your next signage project. Please find …"
